Goal: Task Accomplishment & Management: Manage account settings

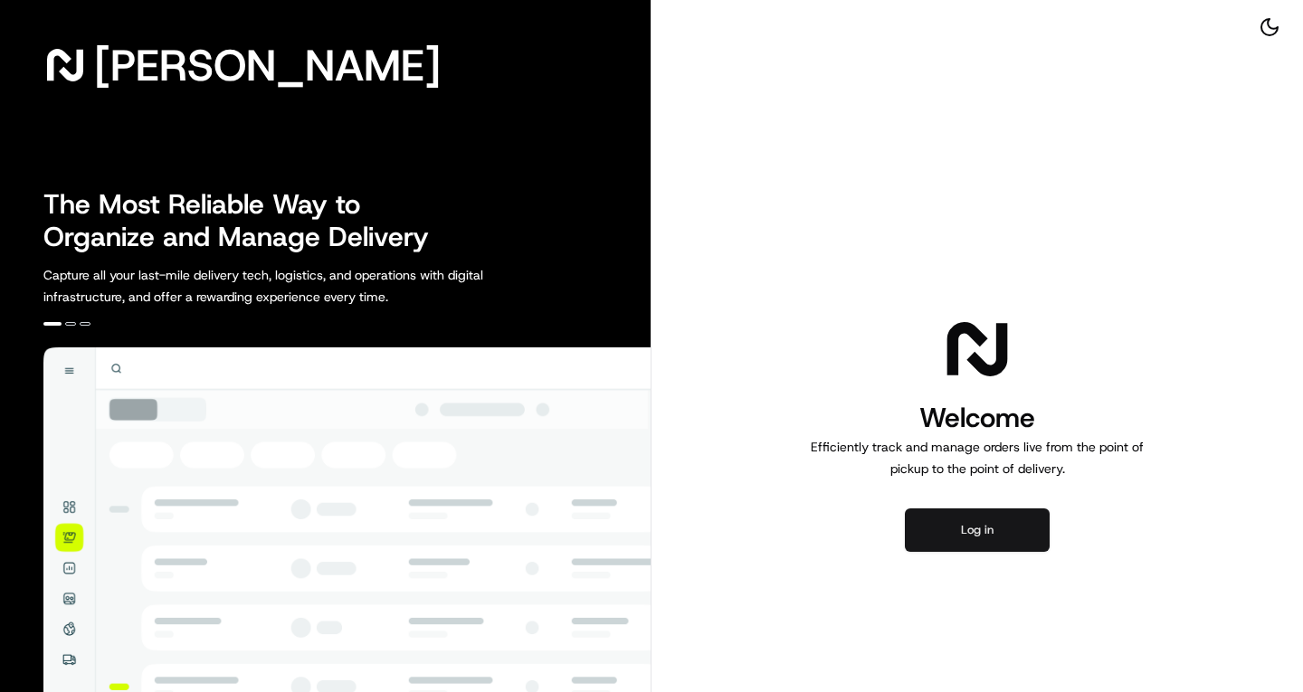
click at [998, 526] on button "Log in" at bounding box center [977, 529] width 145 height 43
